Goal: Task Accomplishment & Management: Manage account settings

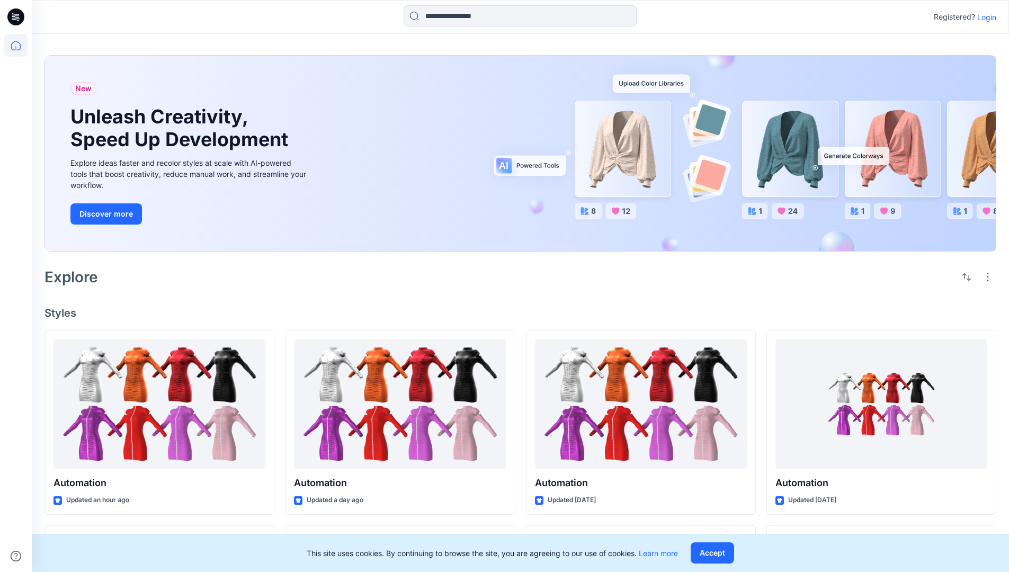
click at [984, 17] on p "Login" at bounding box center [986, 17] width 19 height 11
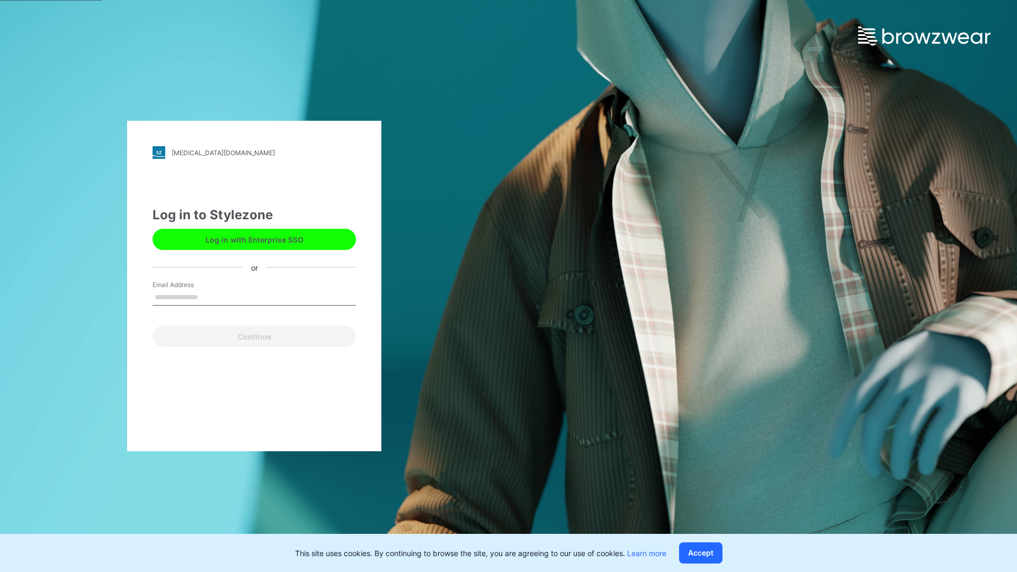
click at [209, 297] on input "Email Address" at bounding box center [254, 298] width 203 height 16
type input "**********"
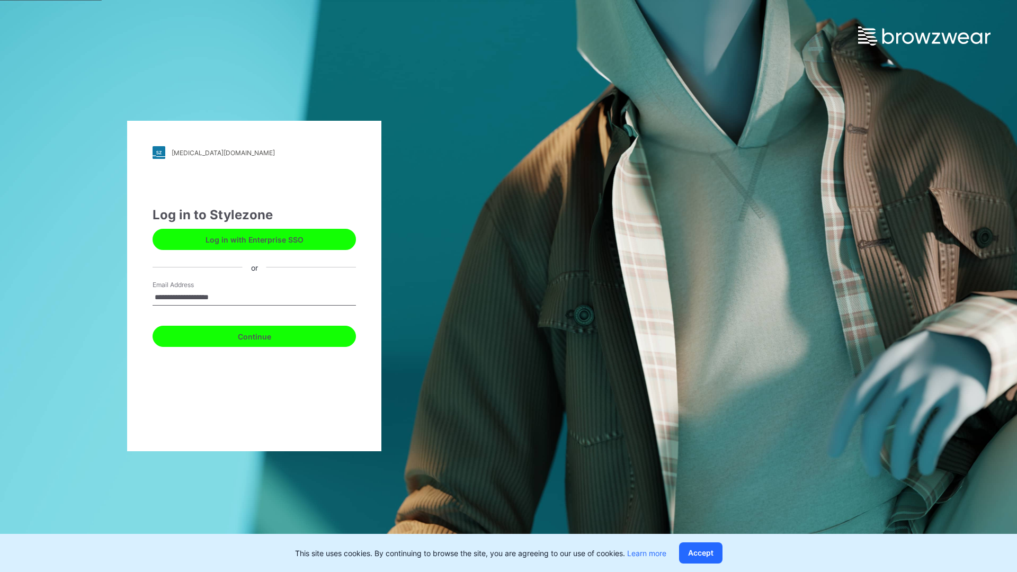
click at [266, 335] on button "Continue" at bounding box center [254, 336] width 203 height 21
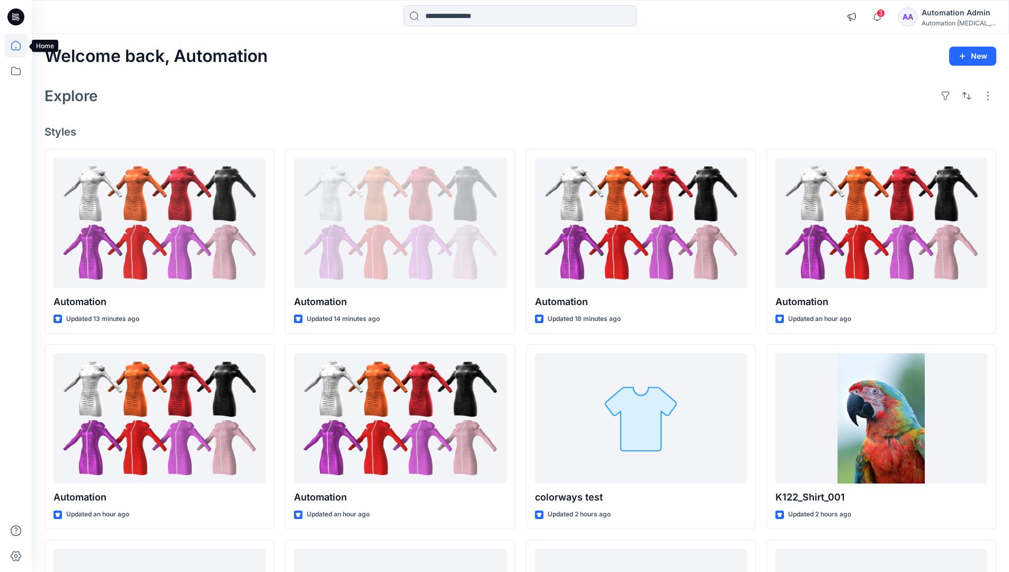
click at [20, 46] on icon at bounding box center [16, 46] width 10 height 10
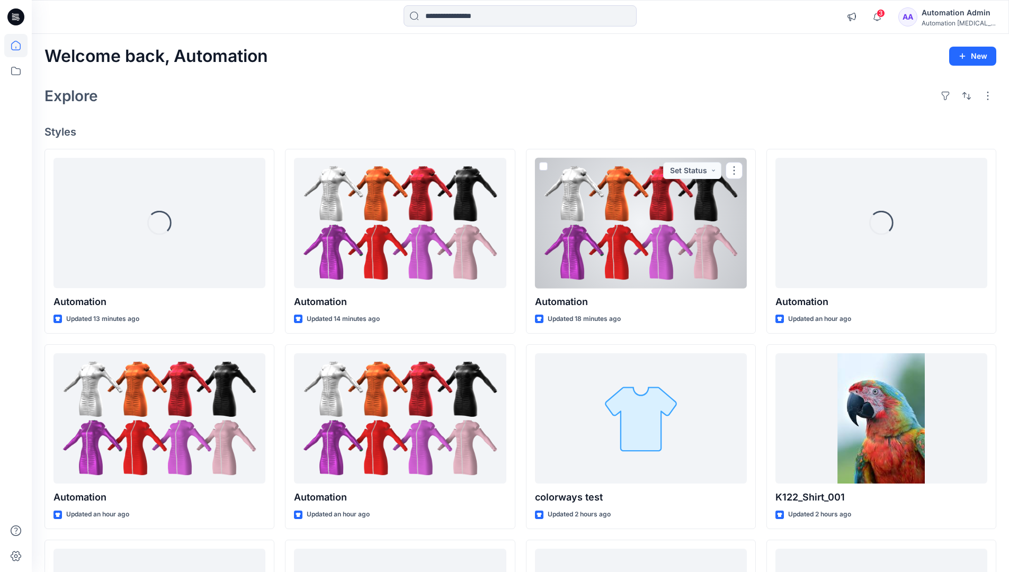
click at [955, 17] on div "Automation Admin" at bounding box center [958, 12] width 74 height 13
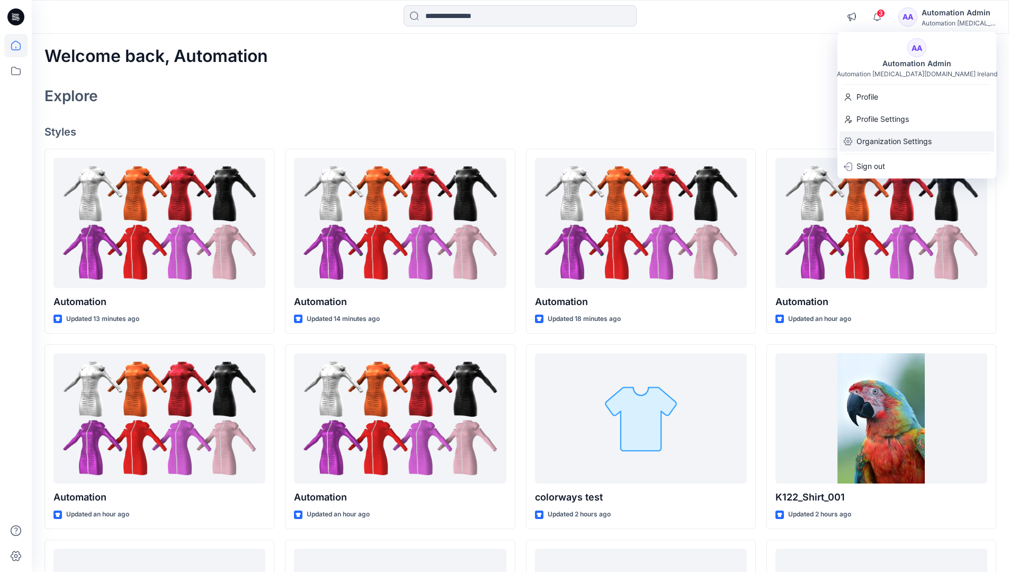
click at [896, 144] on p "Organization Settings" at bounding box center [893, 141] width 75 height 20
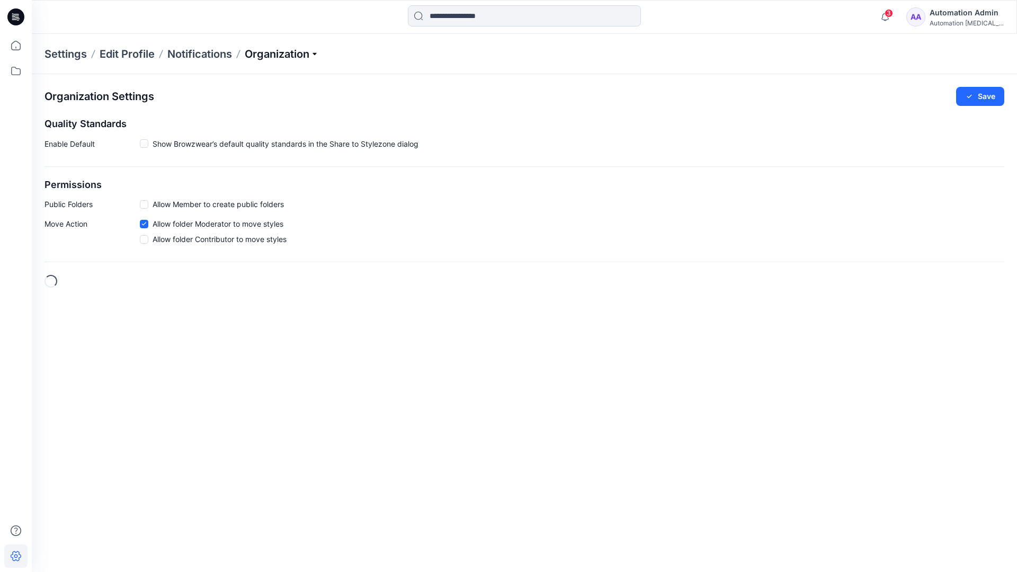
click at [301, 52] on p "Organization" at bounding box center [282, 54] width 74 height 15
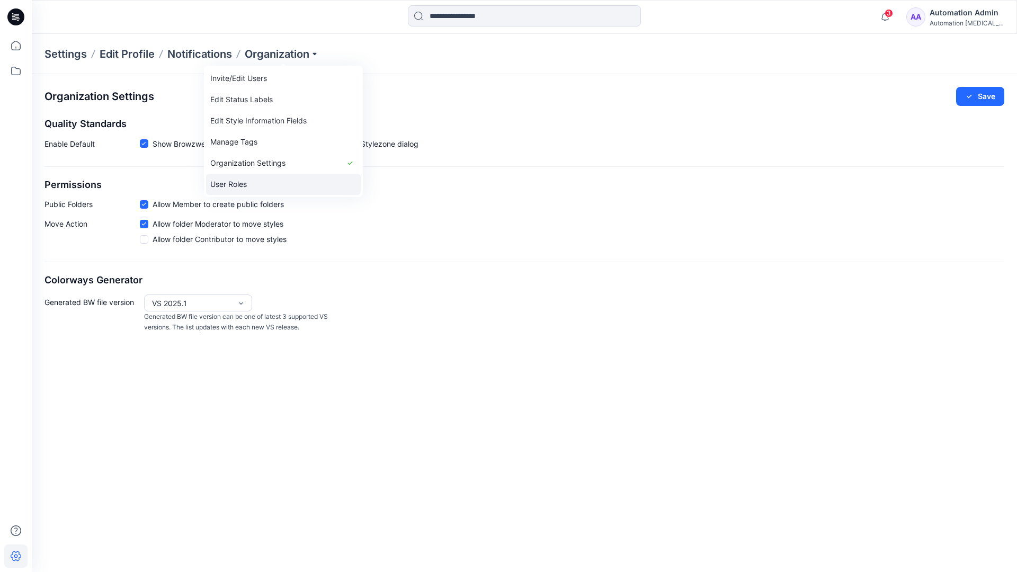
click at [253, 184] on link "User Roles" at bounding box center [283, 184] width 155 height 21
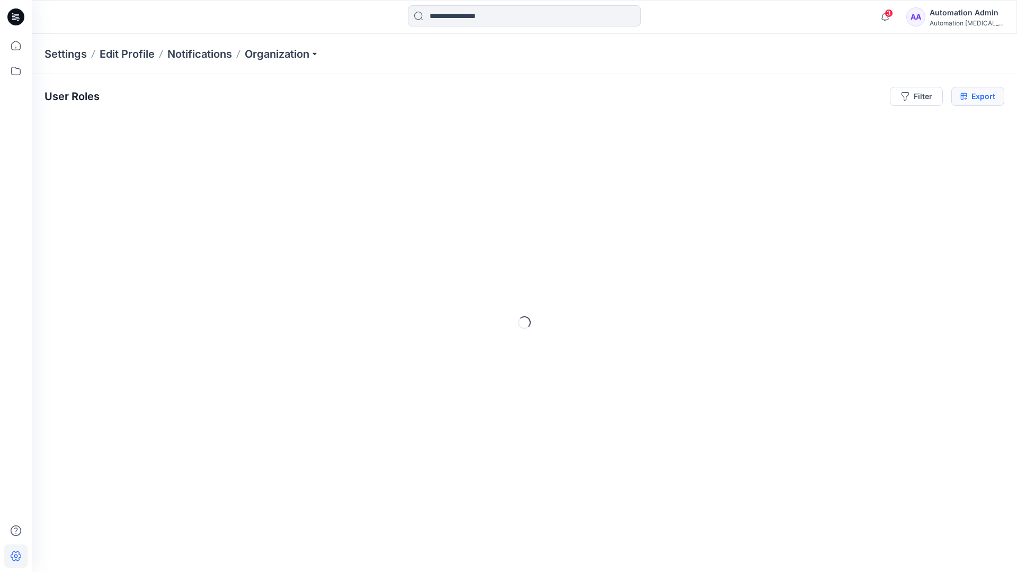
click at [963, 96] on icon at bounding box center [963, 96] width 7 height 8
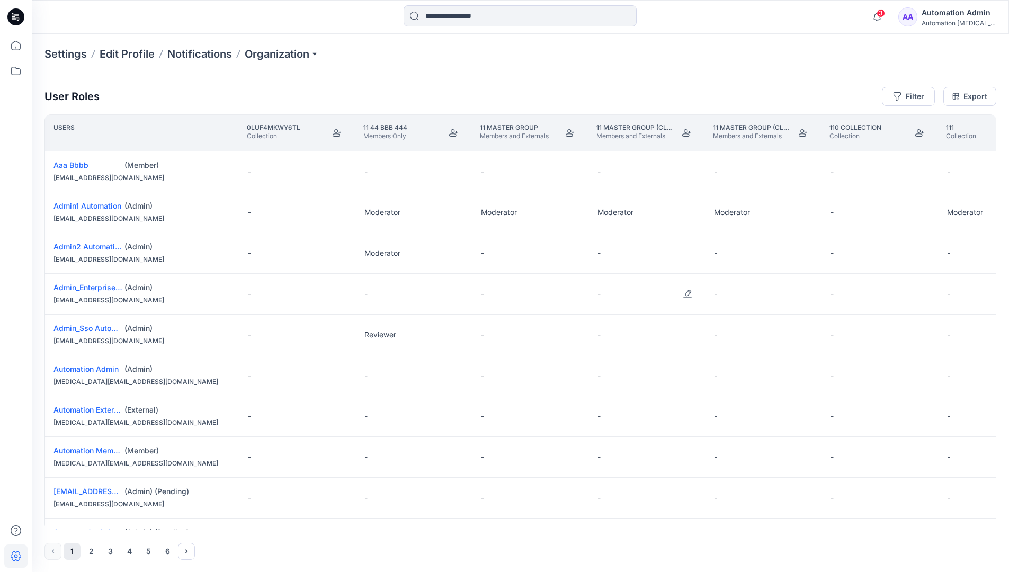
click at [950, 19] on div "Automation Admin" at bounding box center [958, 12] width 74 height 13
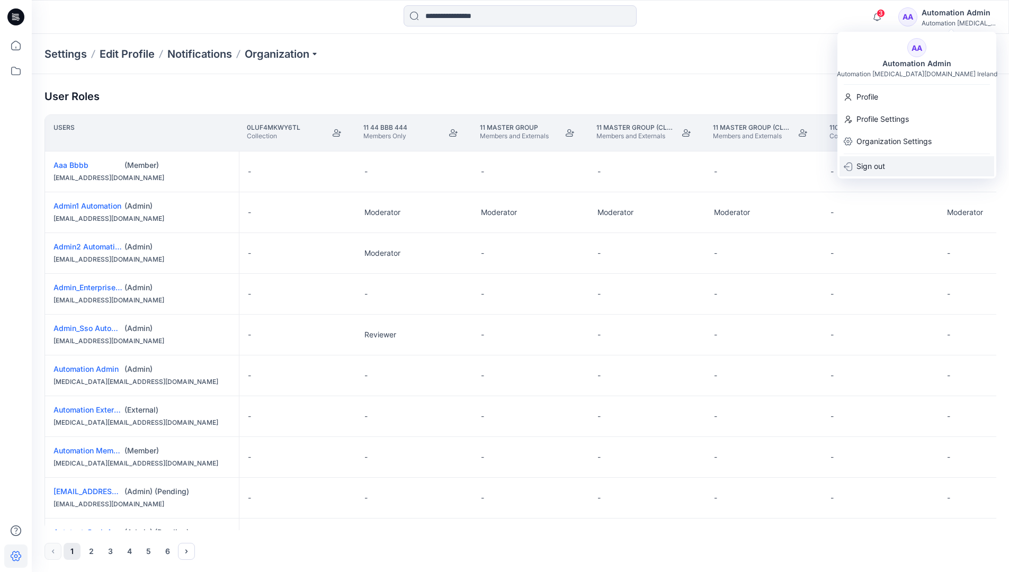
click at [884, 166] on p "Sign out" at bounding box center [870, 166] width 29 height 20
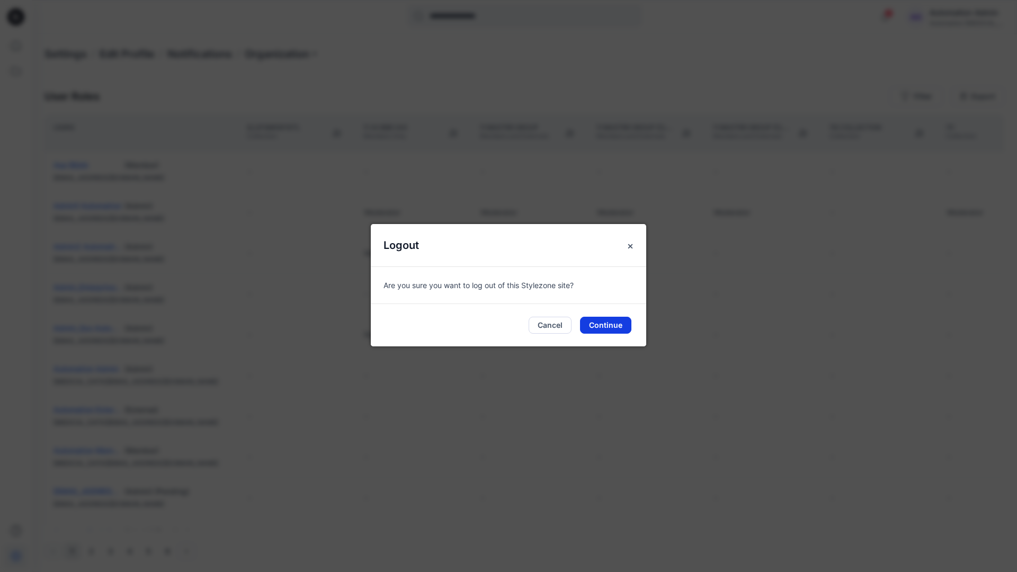
click at [624, 323] on button "Continue" at bounding box center [605, 325] width 51 height 17
